Goal: Information Seeking & Learning: Learn about a topic

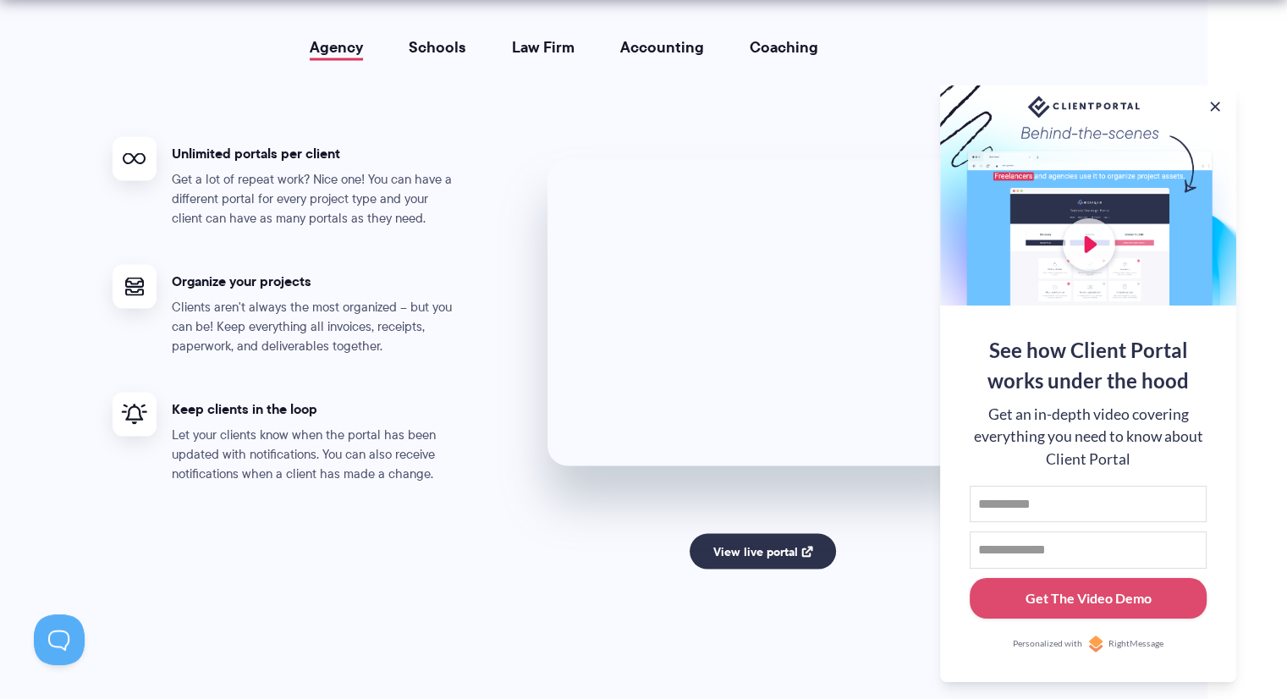
scroll to position [3186, 0]
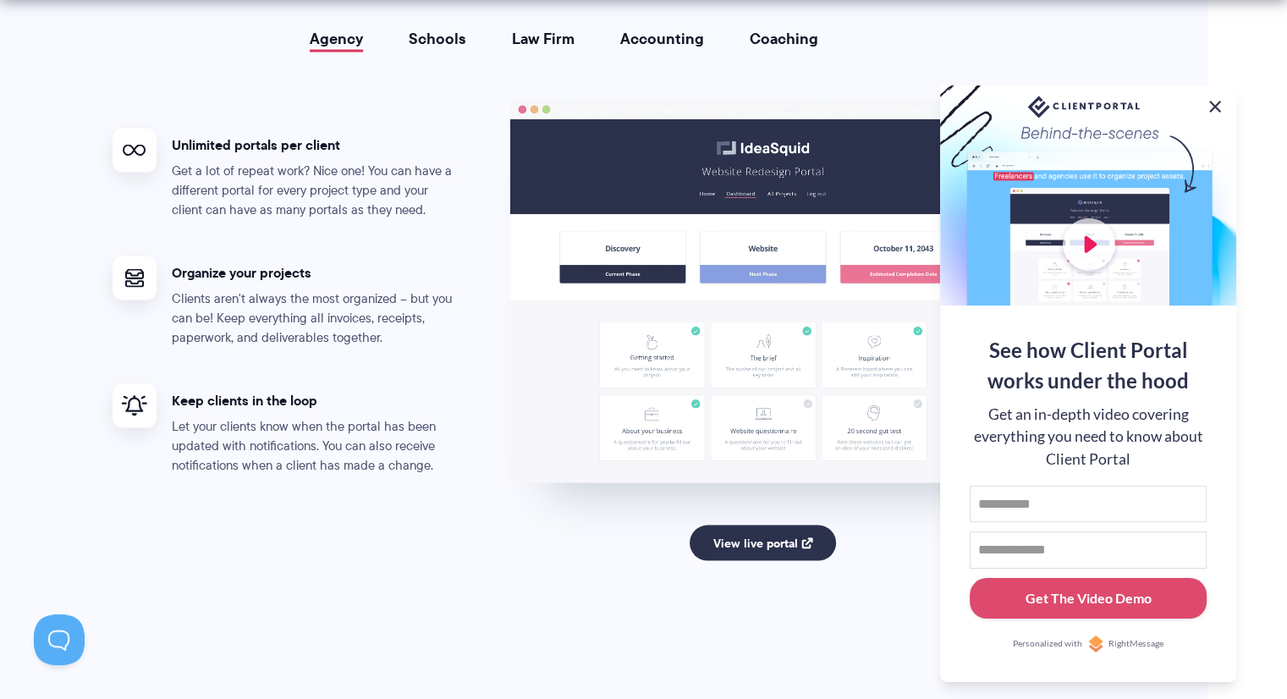
click at [1212, 96] on button at bounding box center [1215, 106] width 20 height 20
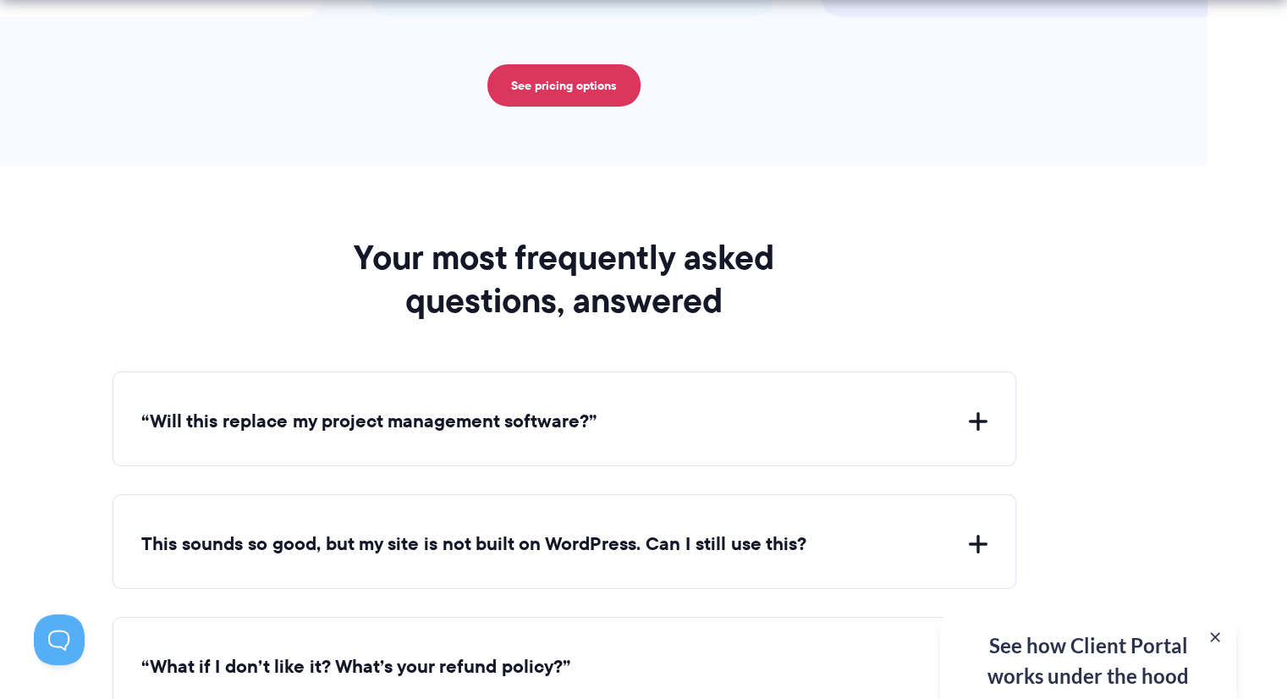
scroll to position [6148, 0]
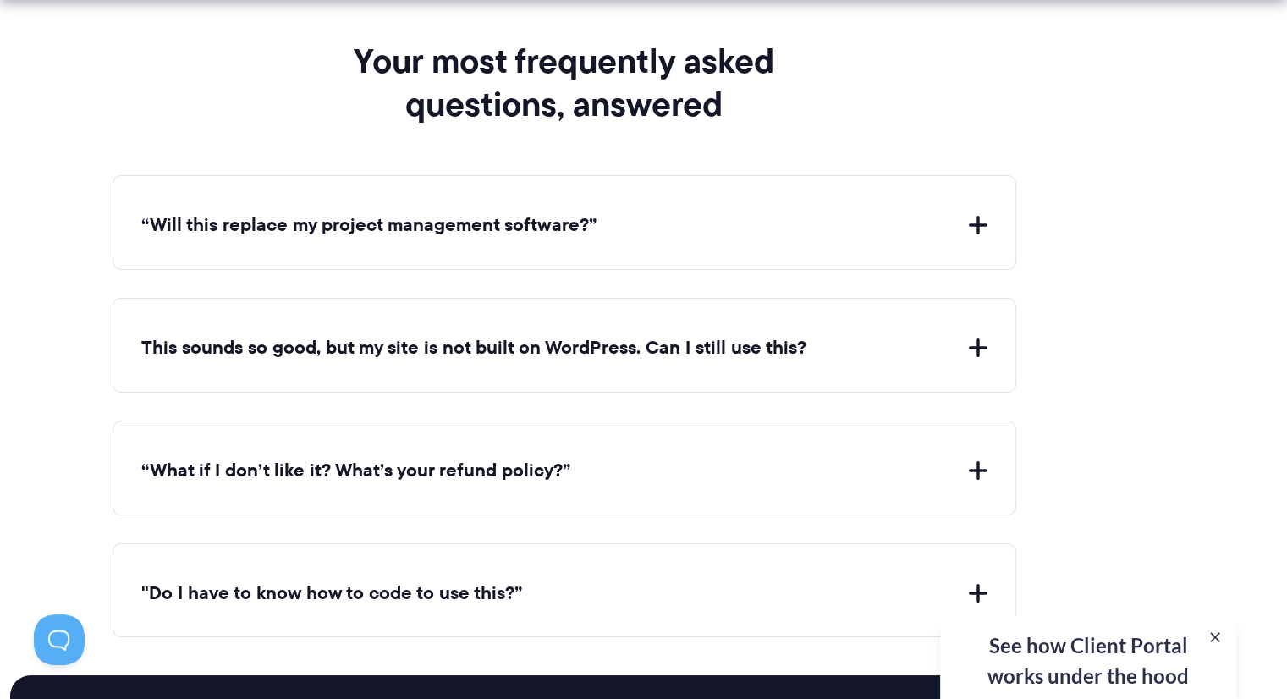
click at [978, 213] on button "“Will this replace my project management software?”" at bounding box center [564, 225] width 846 height 26
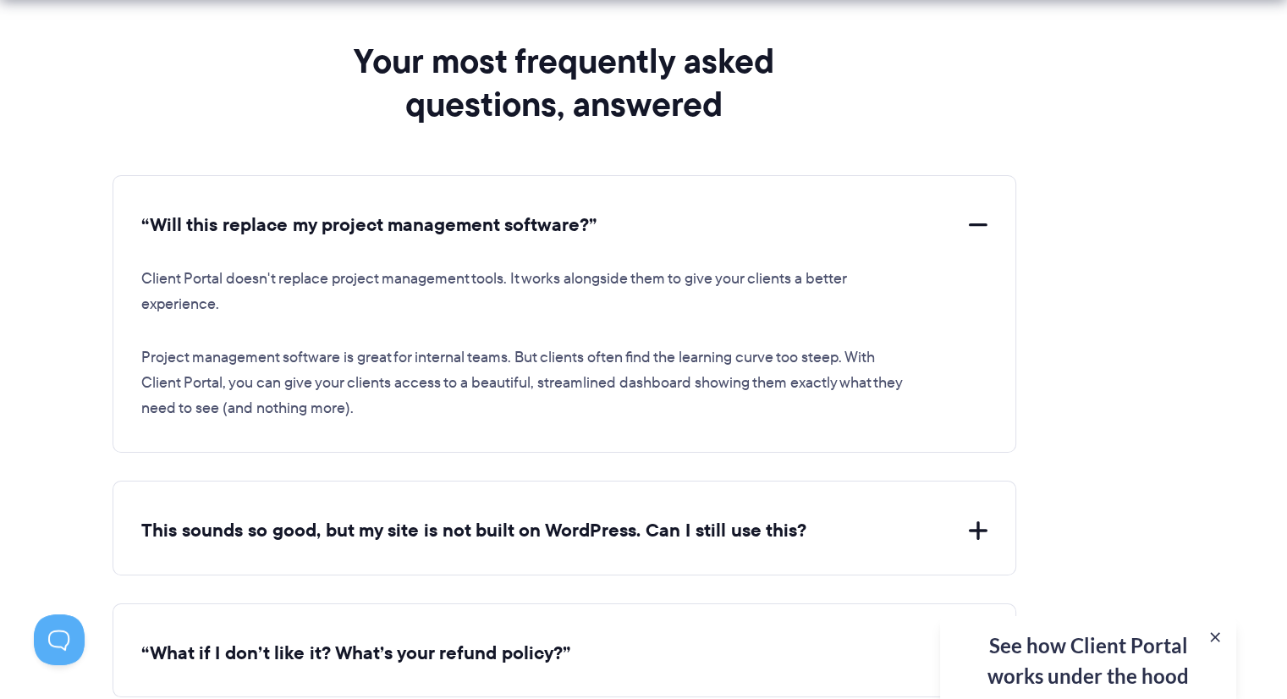
click at [978, 213] on button "“Will this replace my project management software?”" at bounding box center [564, 225] width 846 height 26
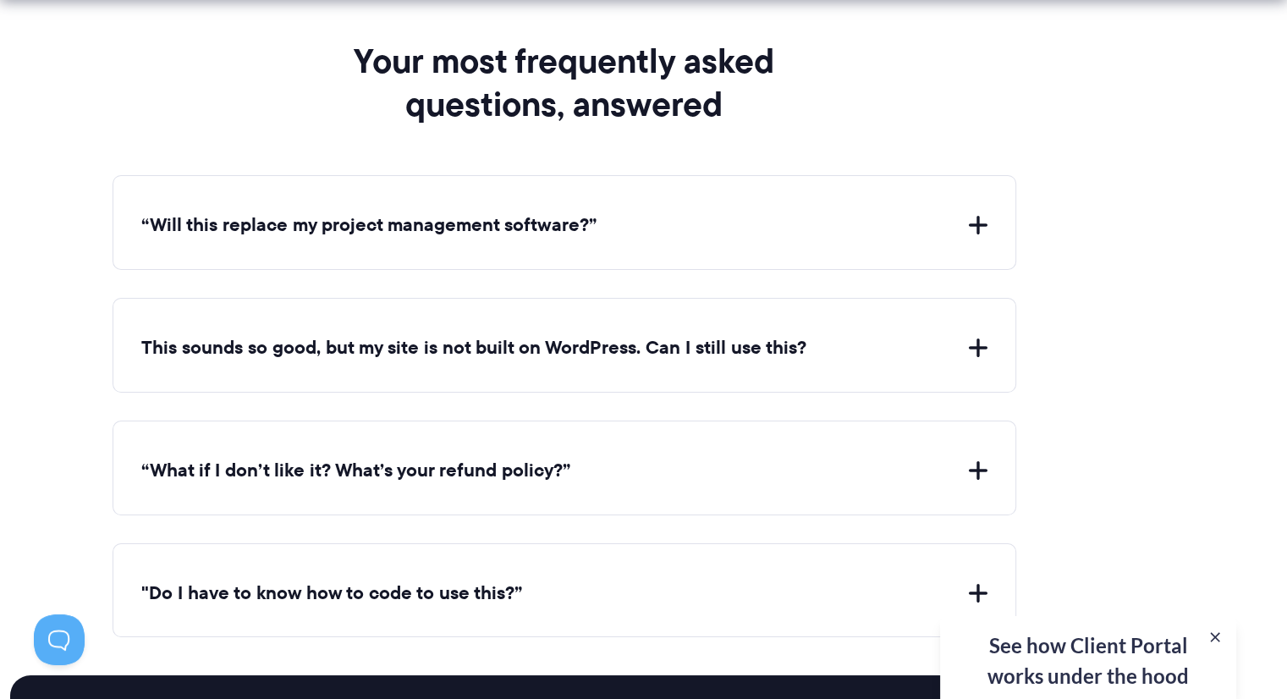
click at [981, 335] on button "This sounds so good, but my site is not built on WordPress. Can I still use thi…" at bounding box center [564, 348] width 846 height 26
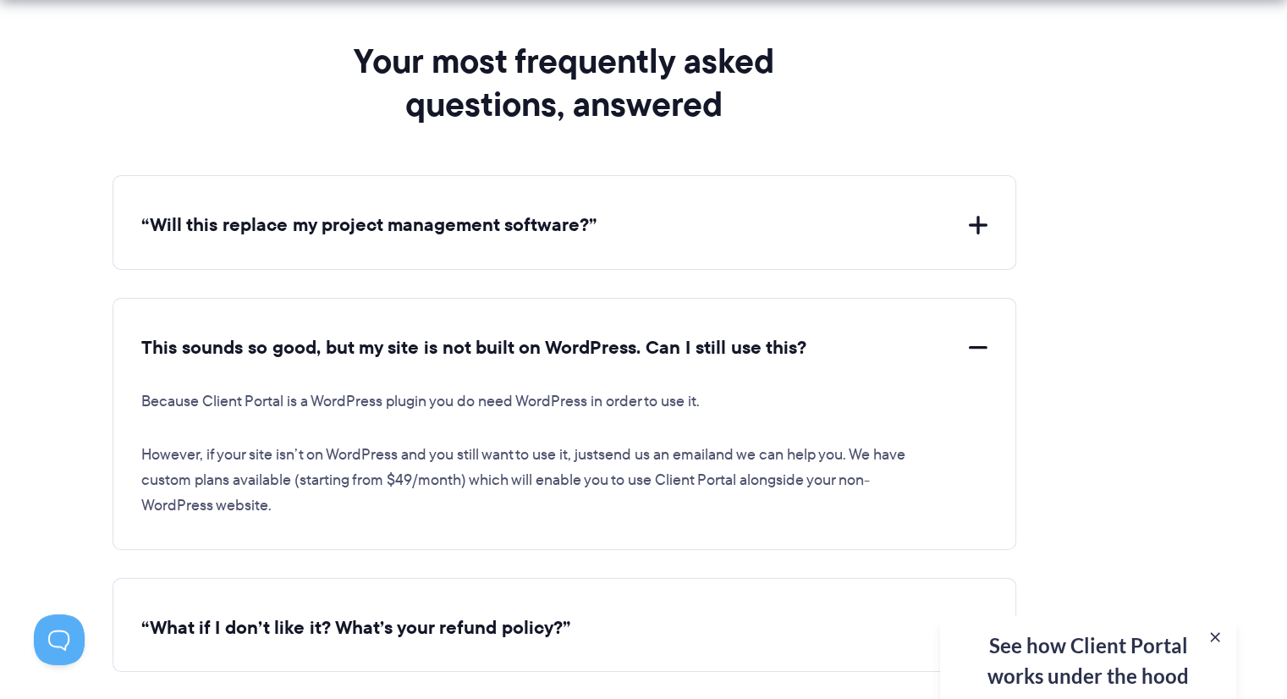
click at [981, 335] on button "This sounds so good, but my site is not built on WordPress. Can I still use thi…" at bounding box center [564, 348] width 846 height 26
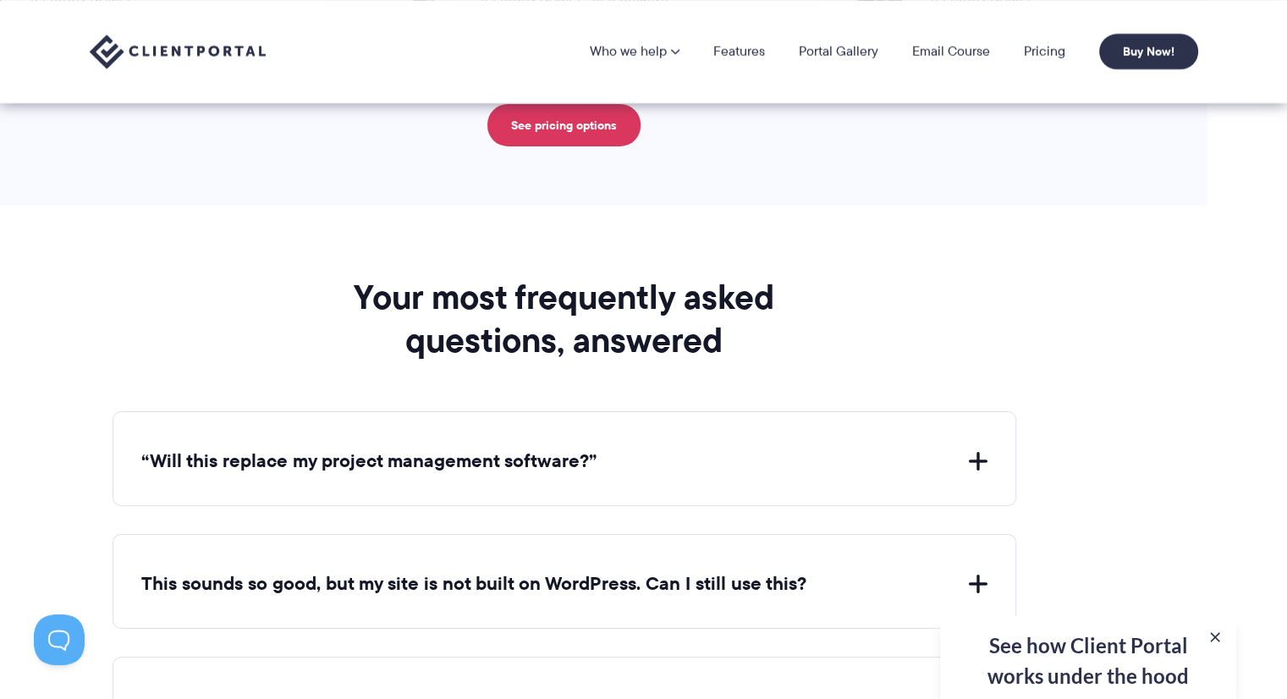
scroll to position [5882, 0]
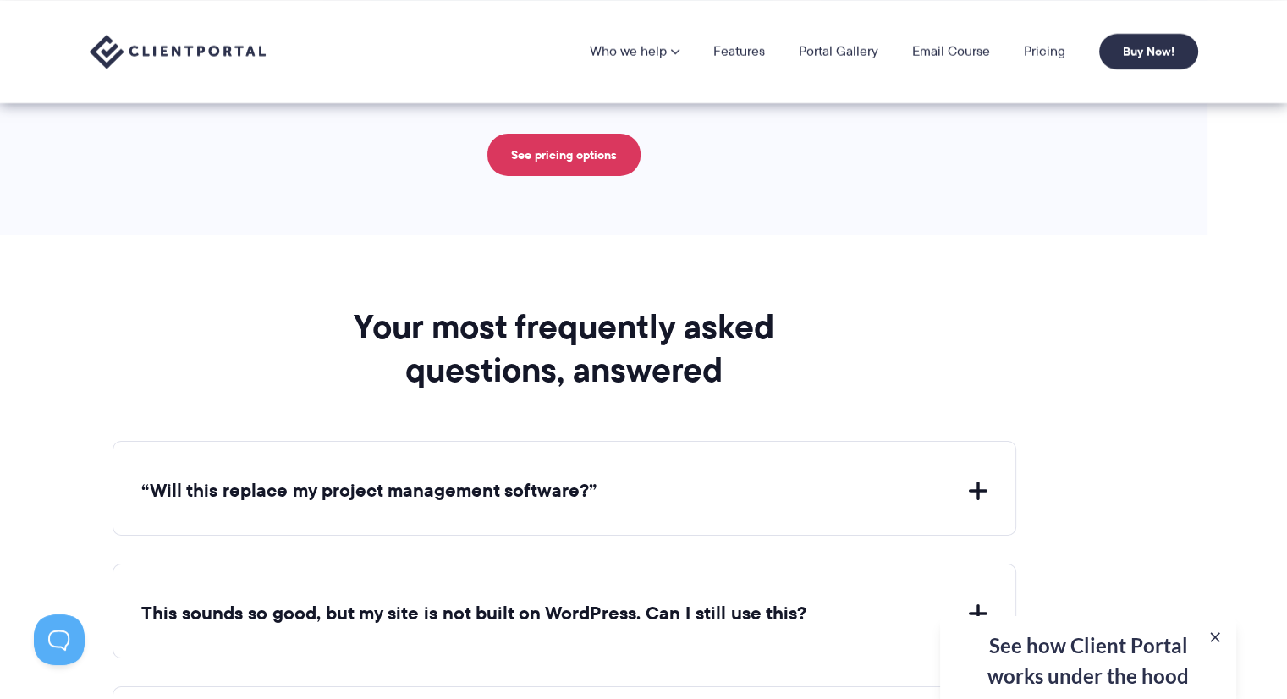
click at [1044, 36] on nav "Who we help Who we help View pricing Agencies See how Client Portal can help gi…" at bounding box center [894, 52] width 608 height 36
click at [1046, 48] on link "Pricing" at bounding box center [1044, 52] width 41 height 14
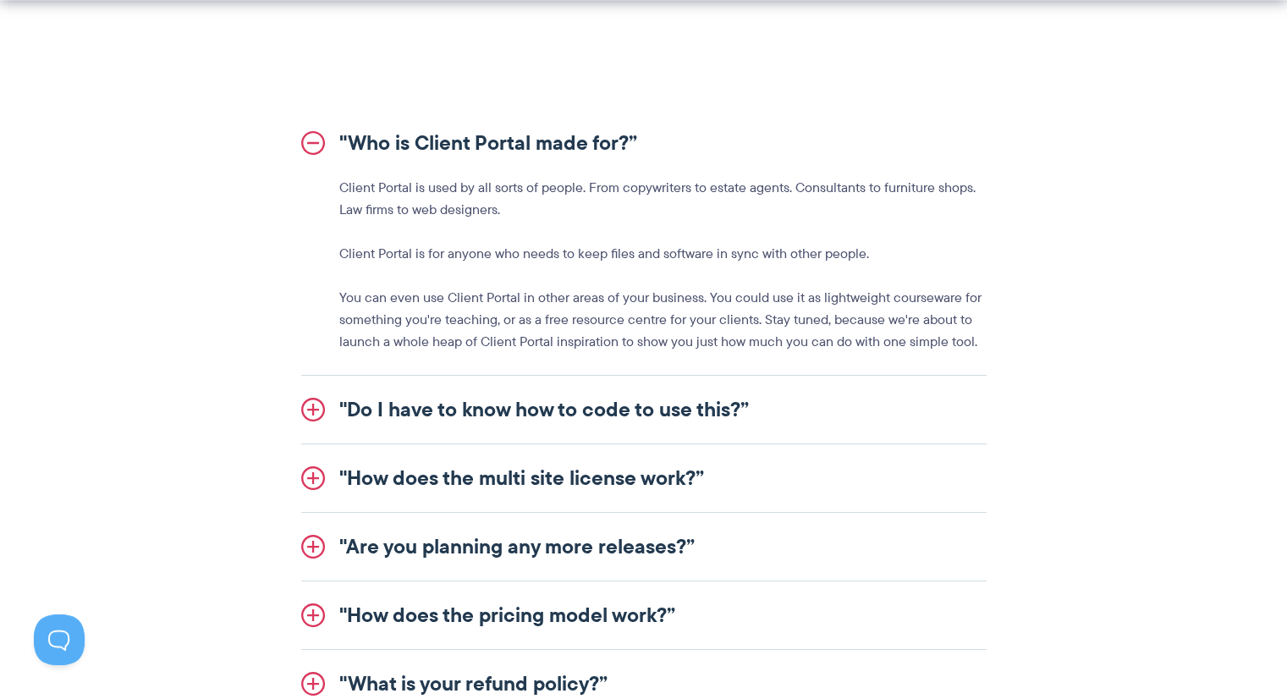
scroll to position [2031, 0]
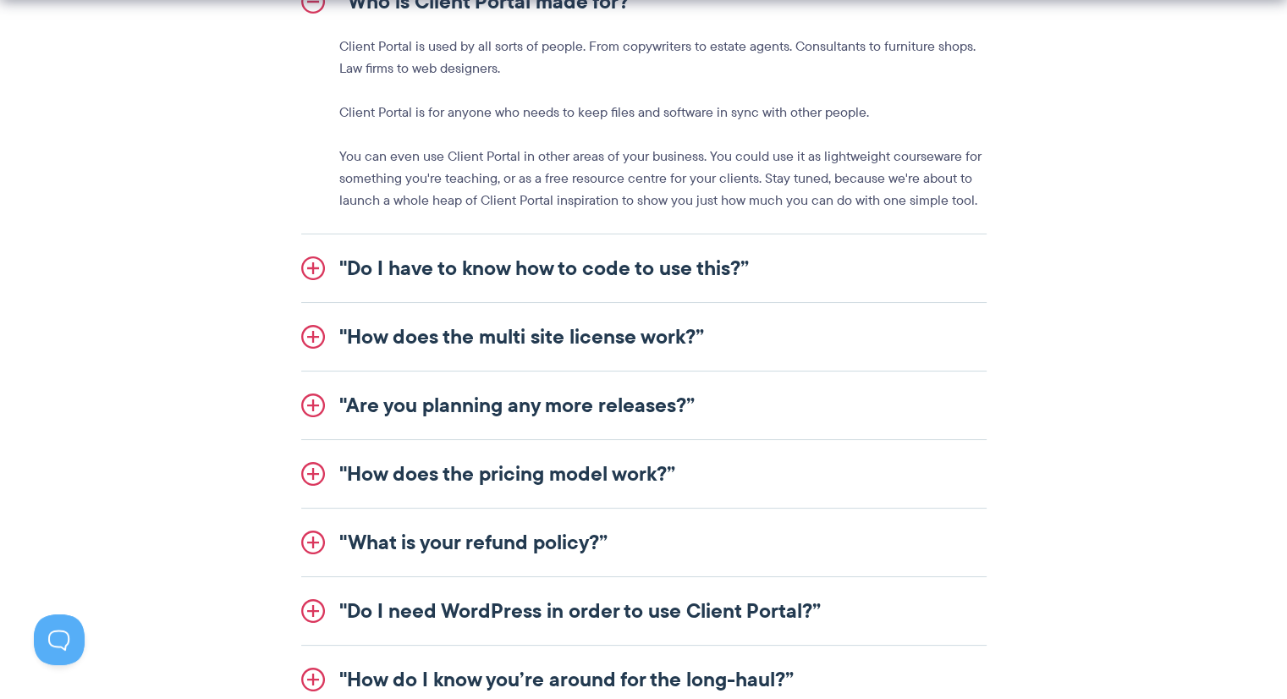
click at [609, 460] on link ""How does the pricing model work?”" at bounding box center [643, 474] width 685 height 68
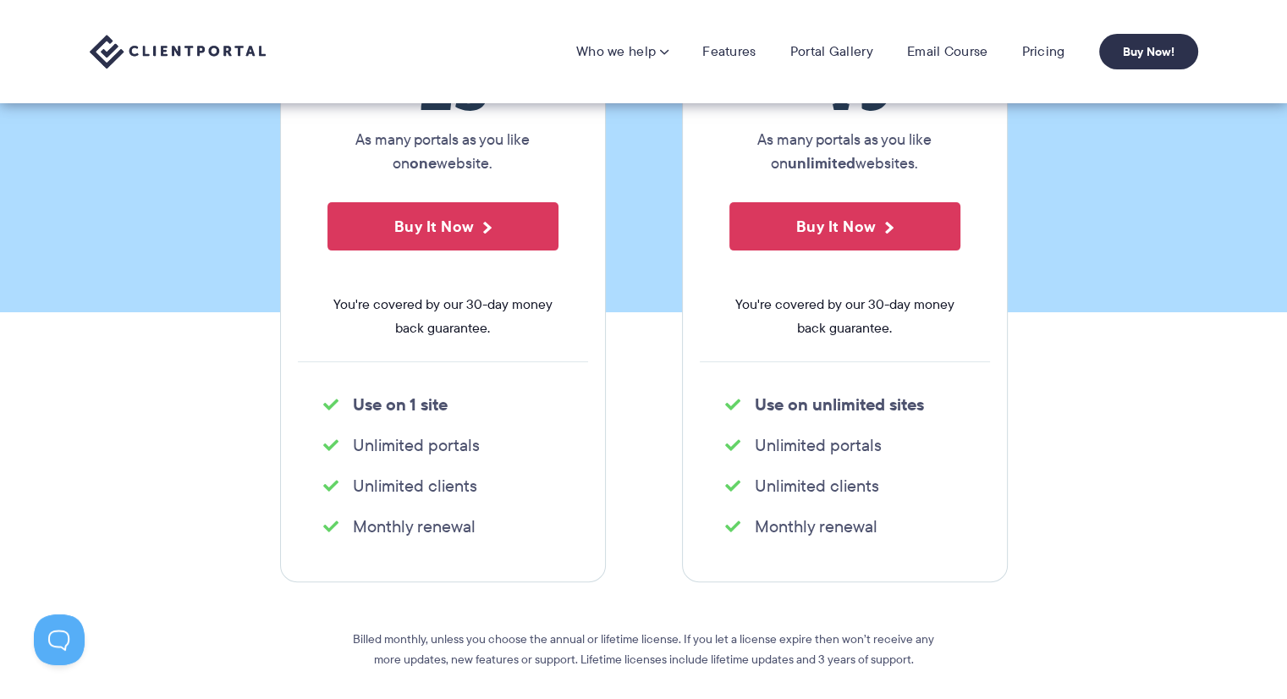
scroll to position [0, 0]
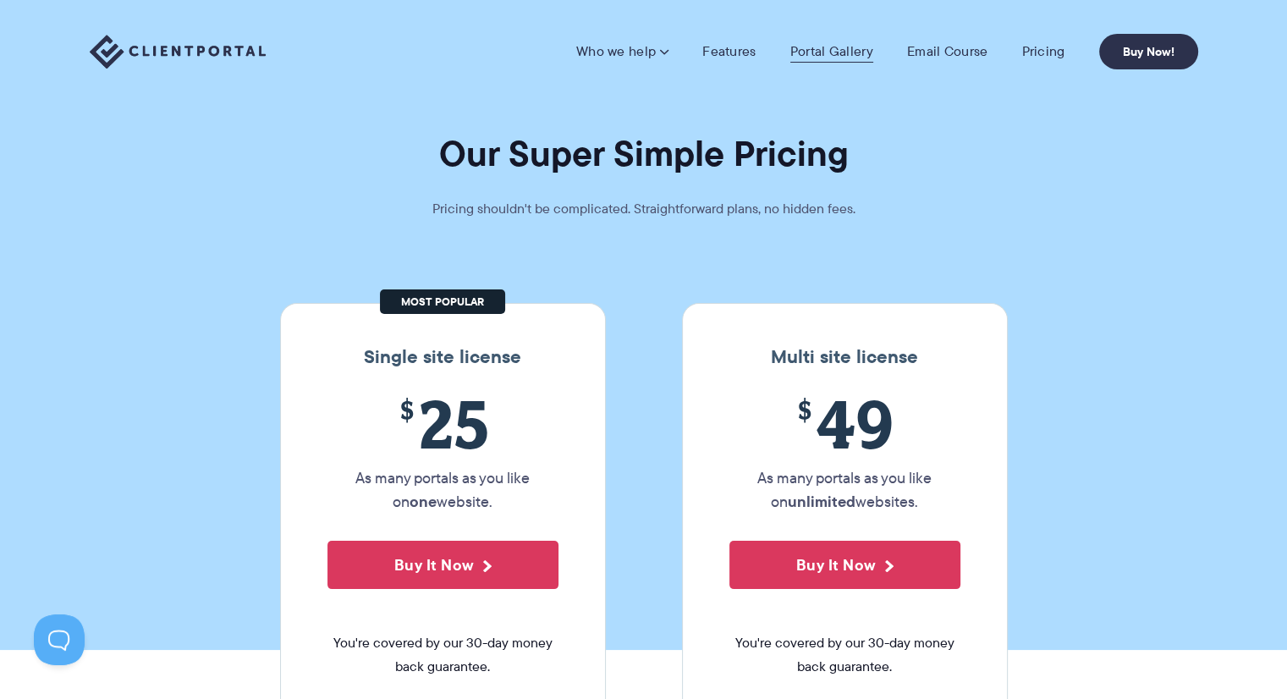
click at [860, 50] on link "Portal Gallery" at bounding box center [831, 51] width 83 height 17
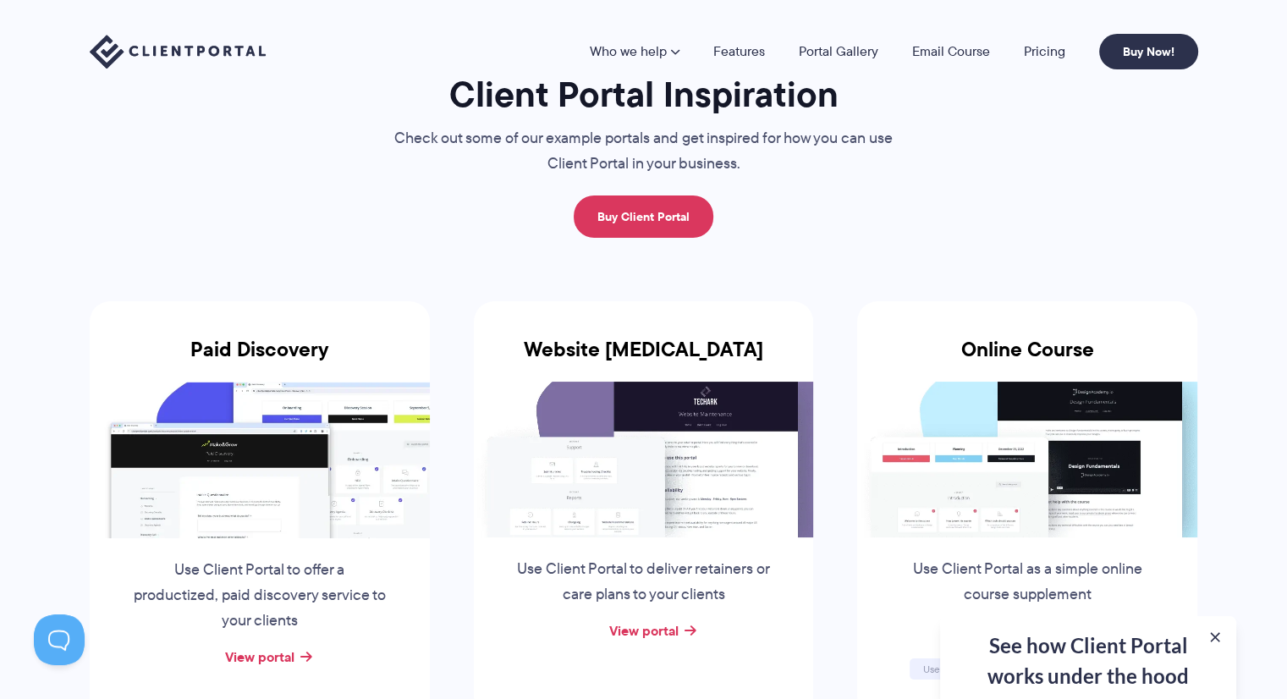
scroll to position [169, 0]
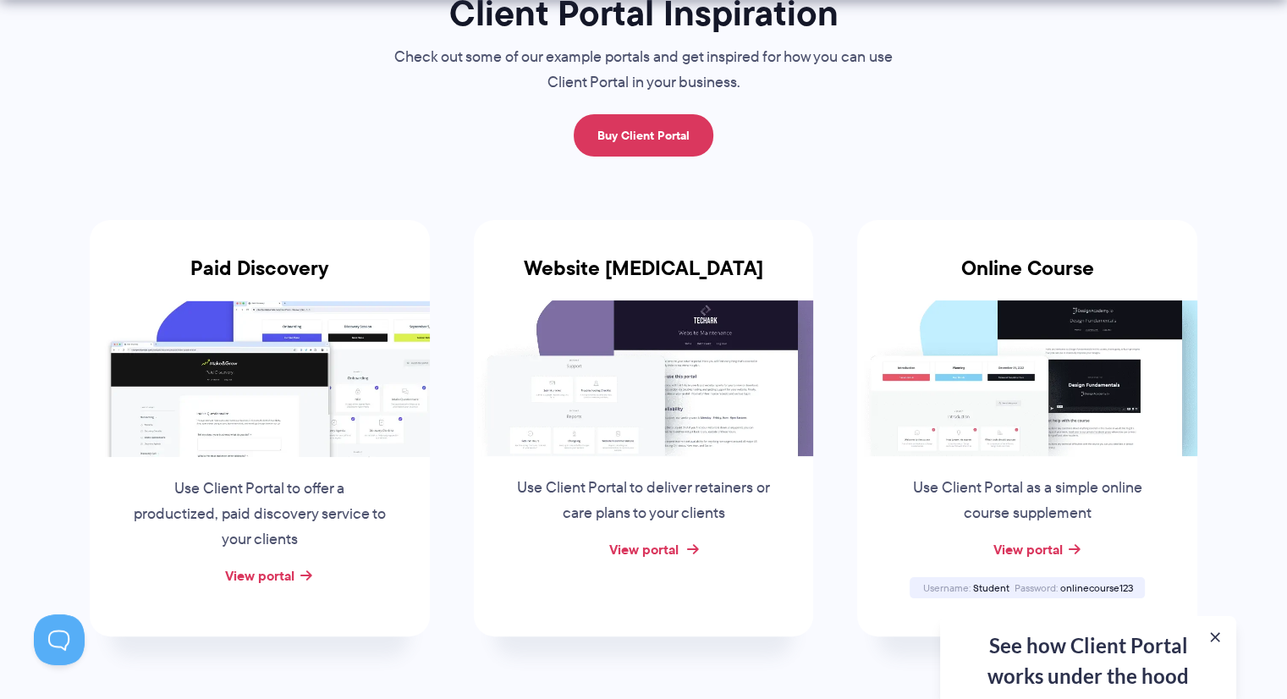
click at [655, 549] on link "View portal" at bounding box center [642, 549] width 69 height 20
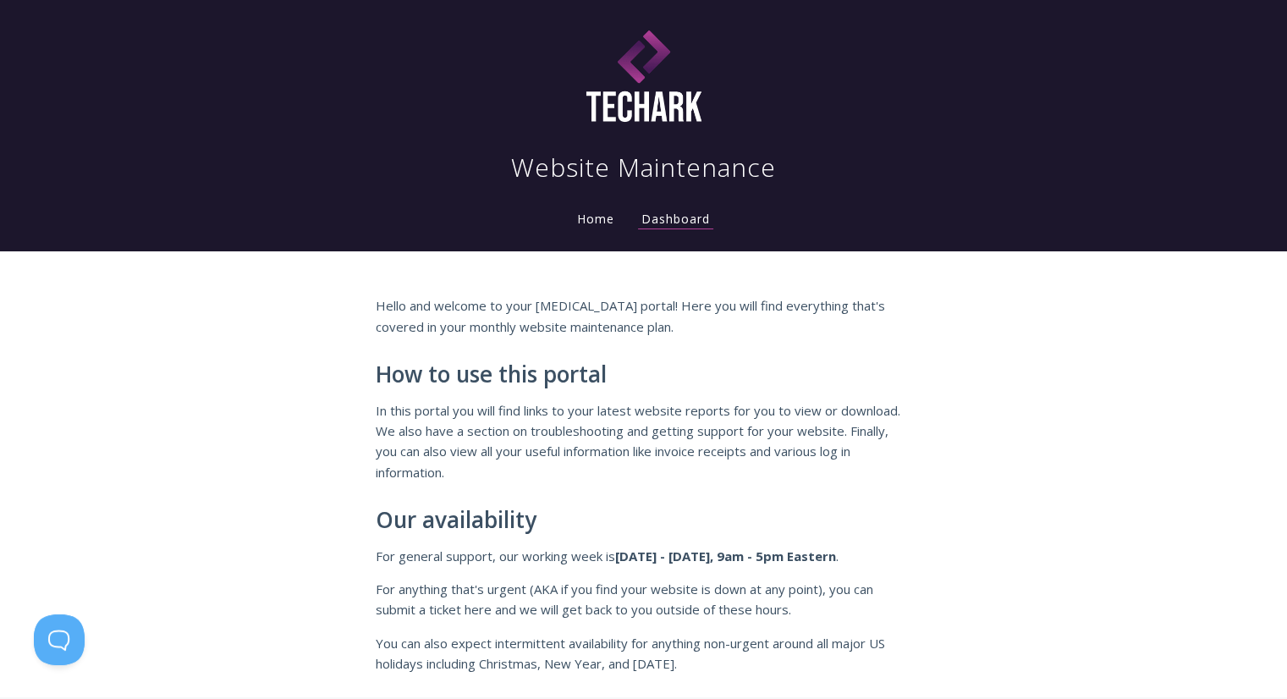
click at [616, 225] on link "Home" at bounding box center [596, 219] width 44 height 16
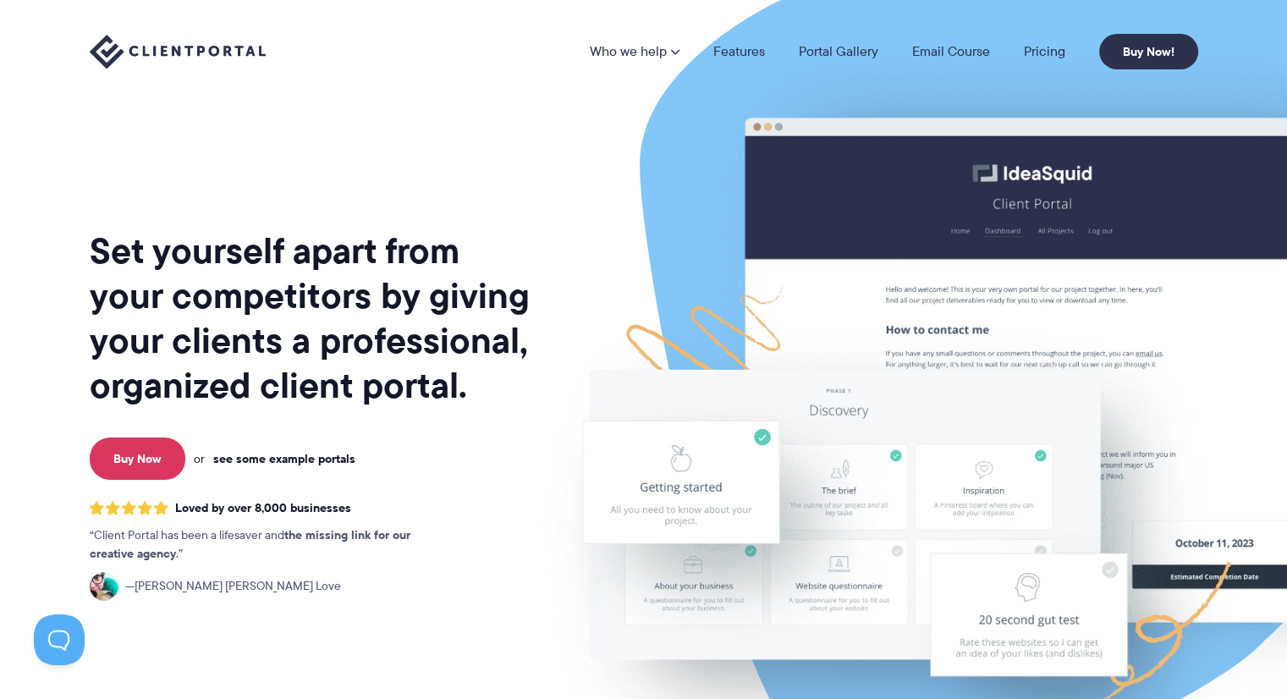
click at [239, 457] on link "see some example portals" at bounding box center [284, 458] width 142 height 15
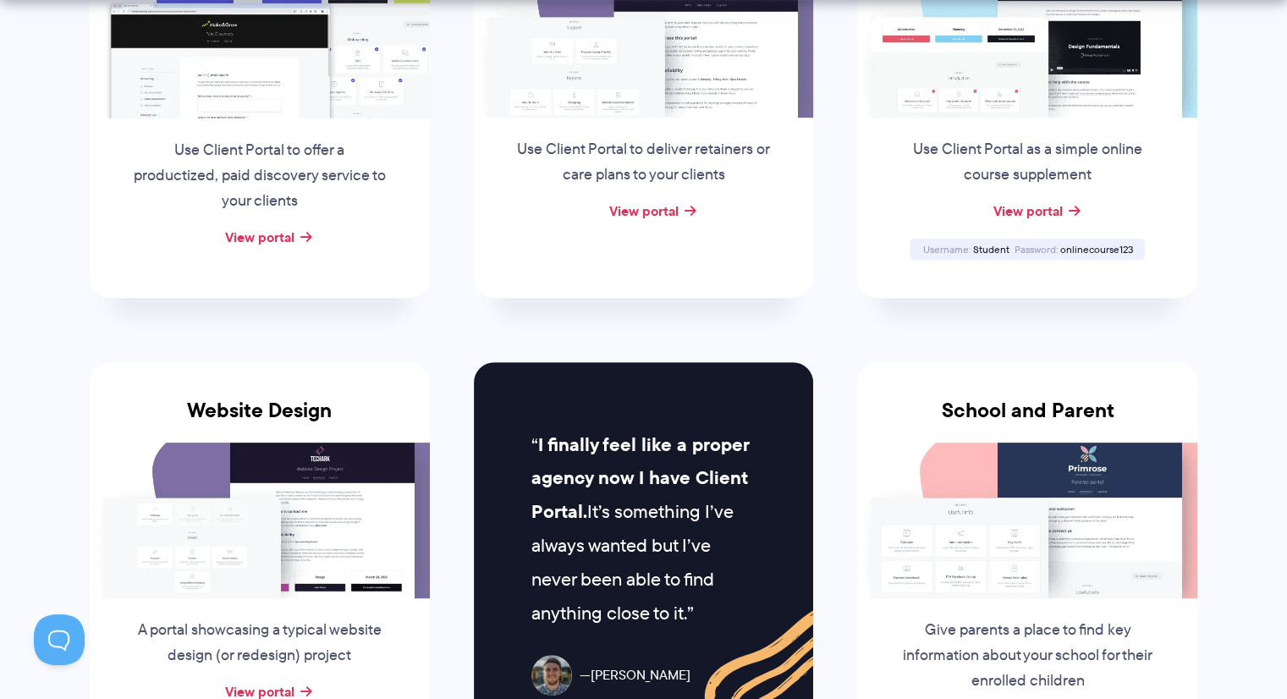
click at [294, 236] on div "View portal" at bounding box center [260, 237] width 340 height 25
click at [261, 238] on link "View portal" at bounding box center [259, 237] width 69 height 20
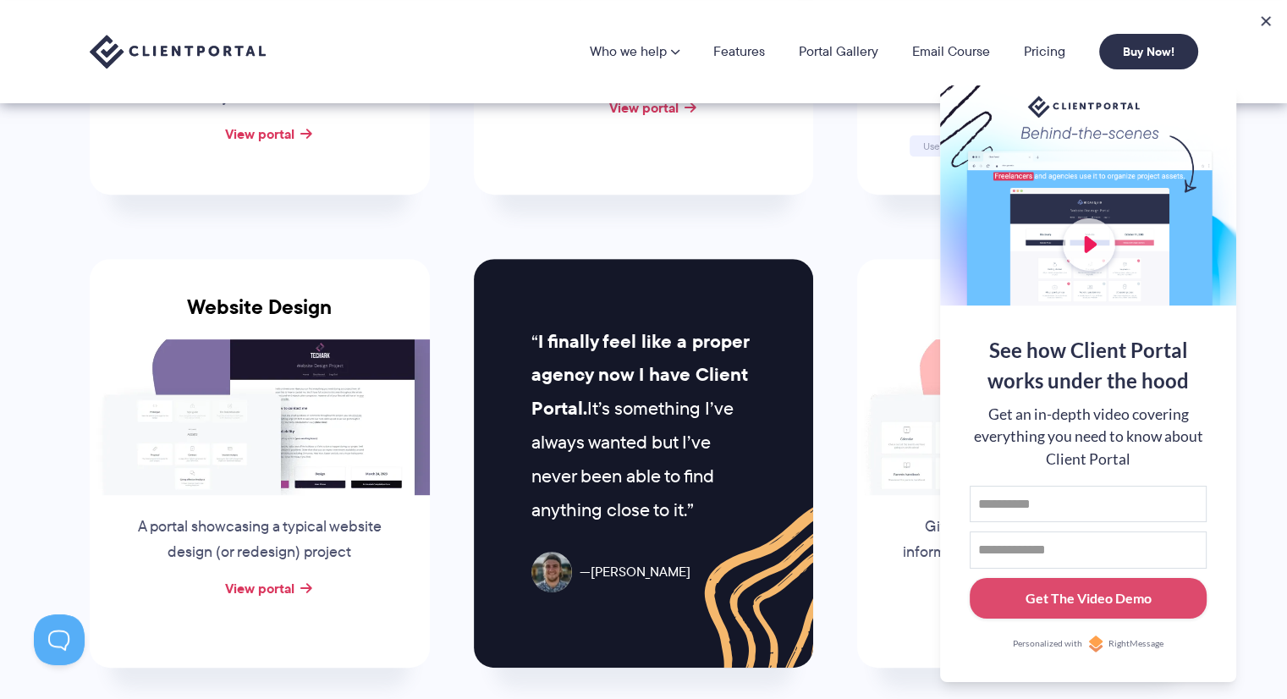
scroll to position [272, 0]
